Goal: Find contact information: Find contact information

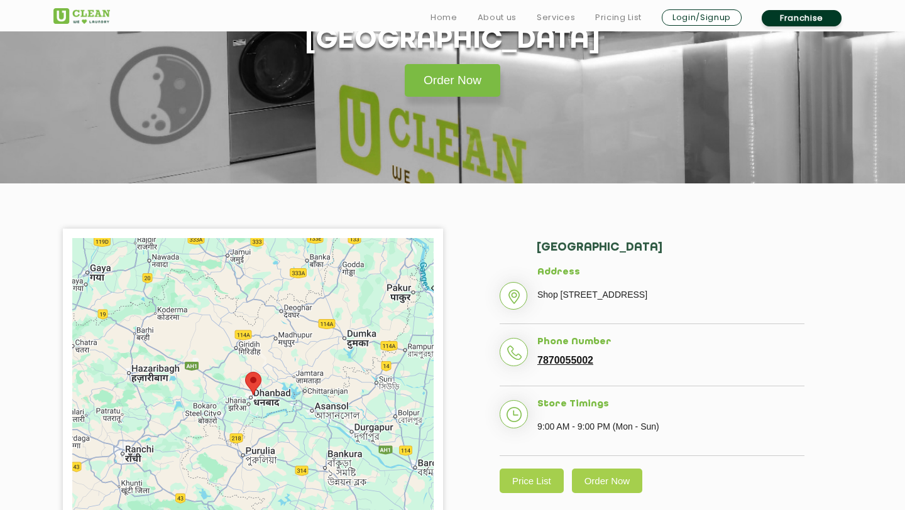
scroll to position [232, 0]
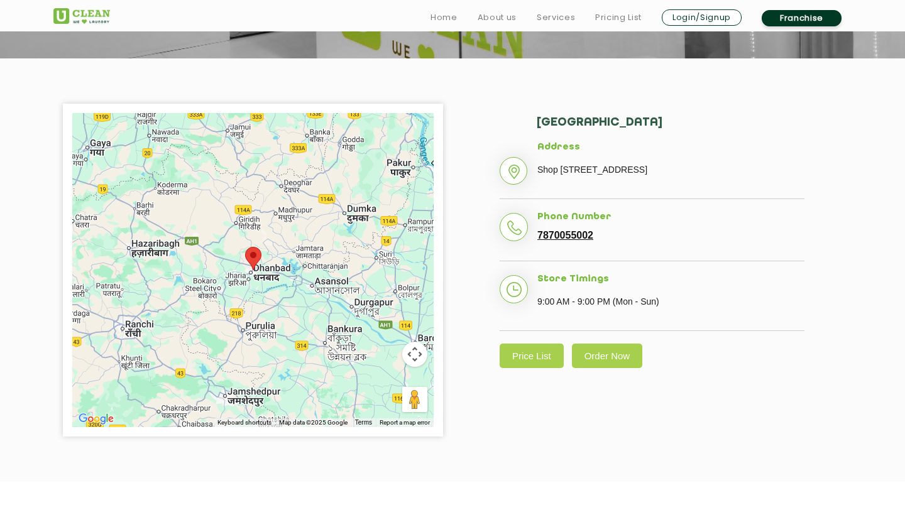
drag, startPoint x: 535, startPoint y: 187, endPoint x: 581, endPoint y: 185, distance: 45.9
click at [581, 185] on li "Address [STREET_ADDRESS][PERSON_NAME]" at bounding box center [652, 170] width 305 height 57
copy p "Saraidhela,"
click at [622, 259] on li "Phone Number [PHONE_NUMBER]" at bounding box center [652, 237] width 305 height 50
click at [245, 247] on area at bounding box center [245, 247] width 0 height 0
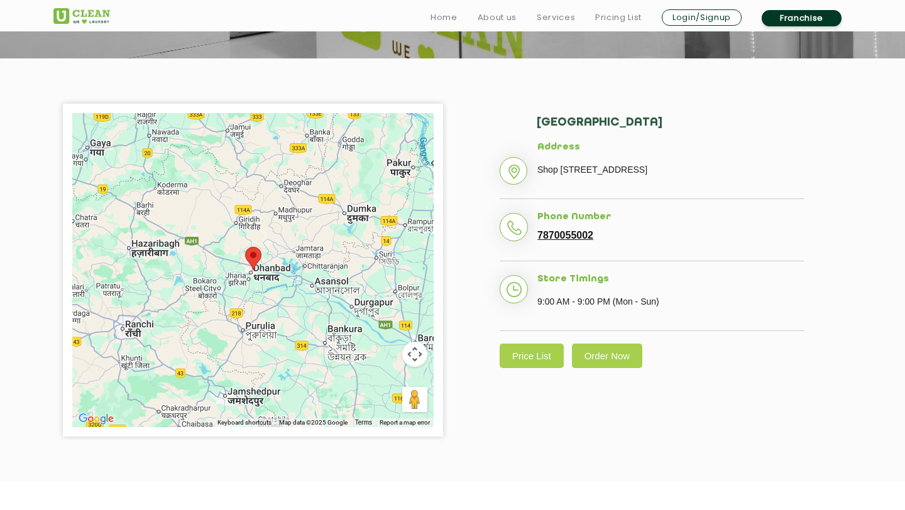
click at [245, 247] on area at bounding box center [245, 247] width 0 height 0
click at [251, 273] on div "To navigate, press the arrow keys." at bounding box center [252, 270] width 361 height 314
drag, startPoint x: 535, startPoint y: 186, endPoint x: 579, endPoint y: 187, distance: 44.0
click at [579, 187] on li "Address [STREET_ADDRESS][PERSON_NAME]" at bounding box center [652, 170] width 305 height 57
copy p "Saraidhela"
